Goal: Task Accomplishment & Management: Manage account settings

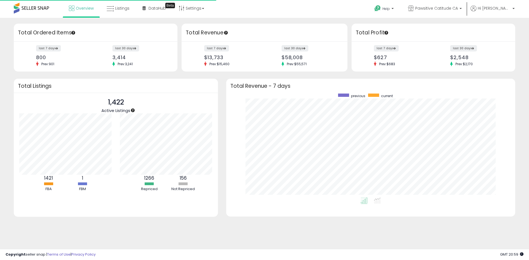
scroll to position [104, 278]
click at [131, 5] on link "Listings" at bounding box center [117, 8] width 31 height 17
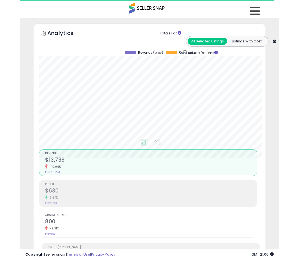
scroll to position [113, 157]
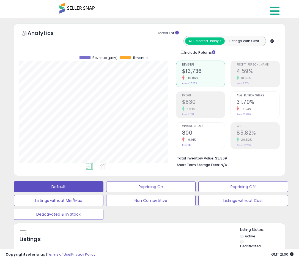
click at [274, 14] on icon at bounding box center [275, 11] width 10 height 11
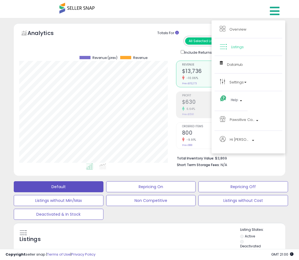
drag, startPoint x: 234, startPoint y: 47, endPoint x: 231, endPoint y: 51, distance: 5.1
click at [234, 47] on span "Listings" at bounding box center [237, 46] width 13 height 5
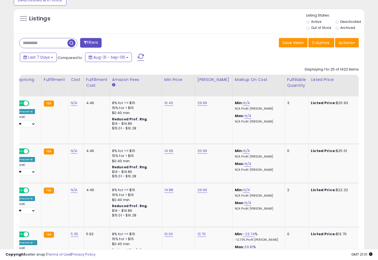
scroll to position [0, 147]
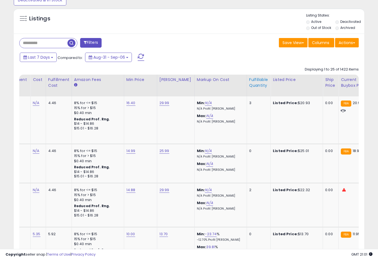
click at [252, 83] on div "Fulfillable Quantity" at bounding box center [258, 83] width 19 height 12
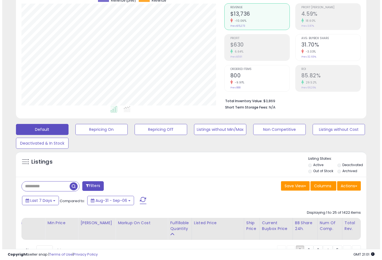
scroll to position [0, 0]
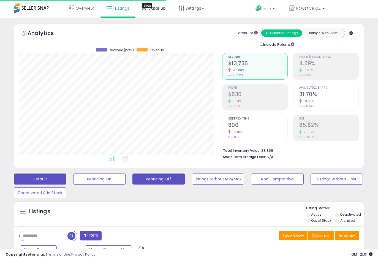
click at [166, 180] on button "Repricing Off" at bounding box center [159, 179] width 53 height 11
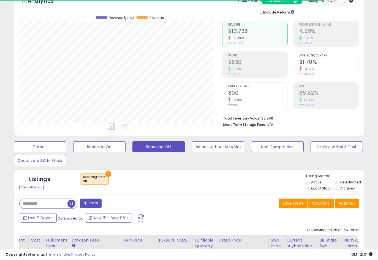
scroll to position [113, 203]
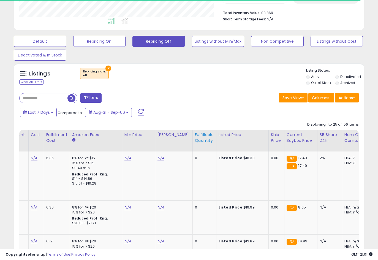
click at [199, 142] on div "Fulfillable Quantity" at bounding box center [204, 138] width 19 height 12
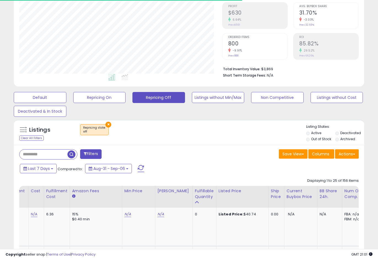
scroll to position [138, 0]
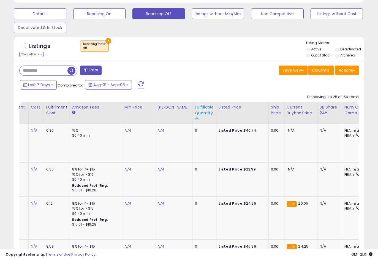
click at [197, 114] on div "Fulfillable Quantity" at bounding box center [204, 110] width 19 height 12
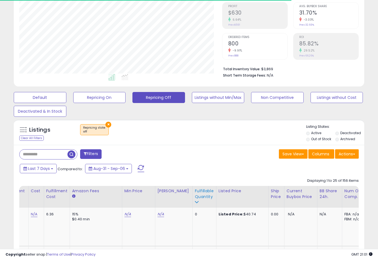
scroll to position [165, 0]
